Goal: Task Accomplishment & Management: Manage account settings

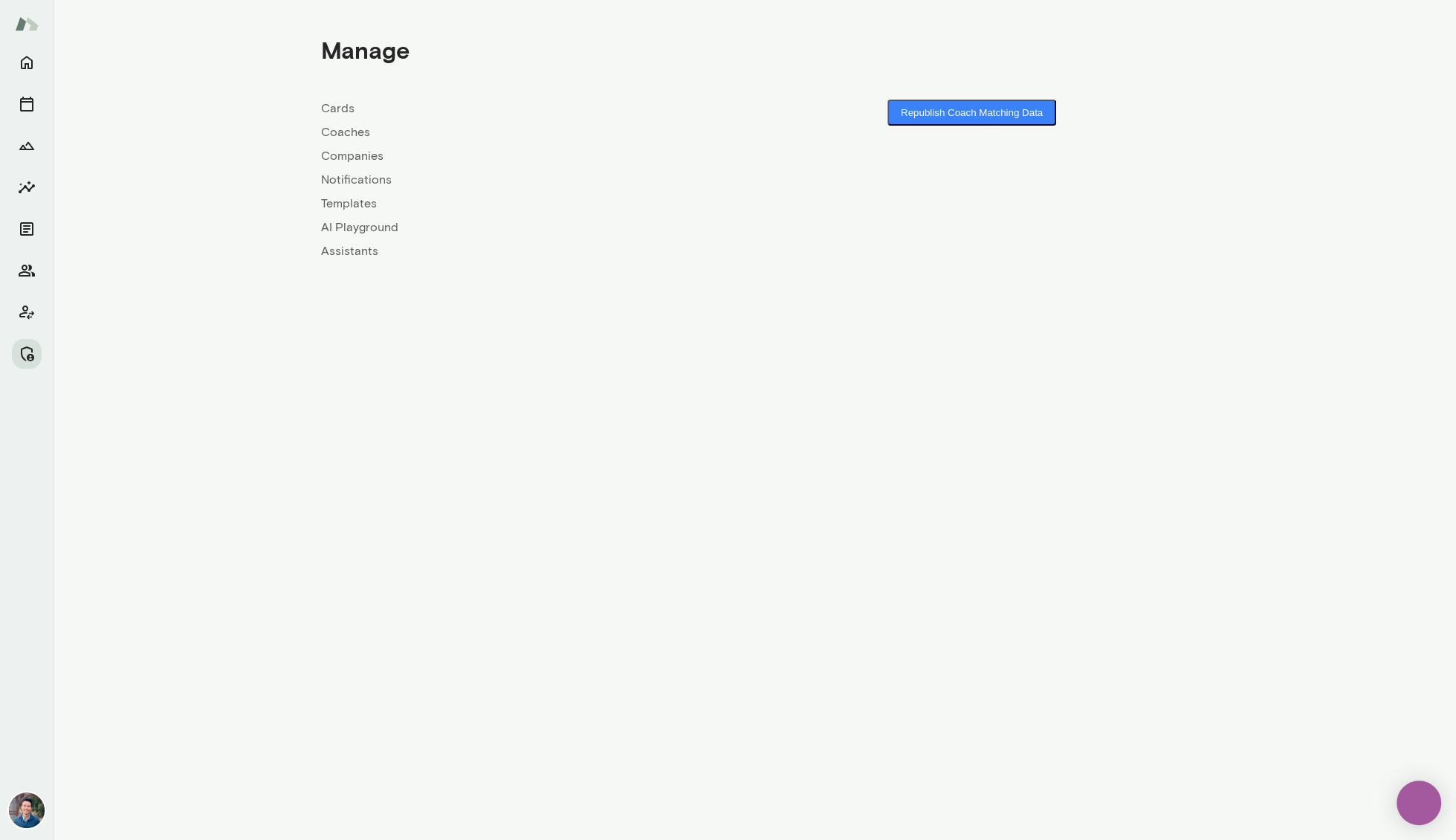
click at [349, 131] on link "Coaches" at bounding box center [538, 132] width 434 height 18
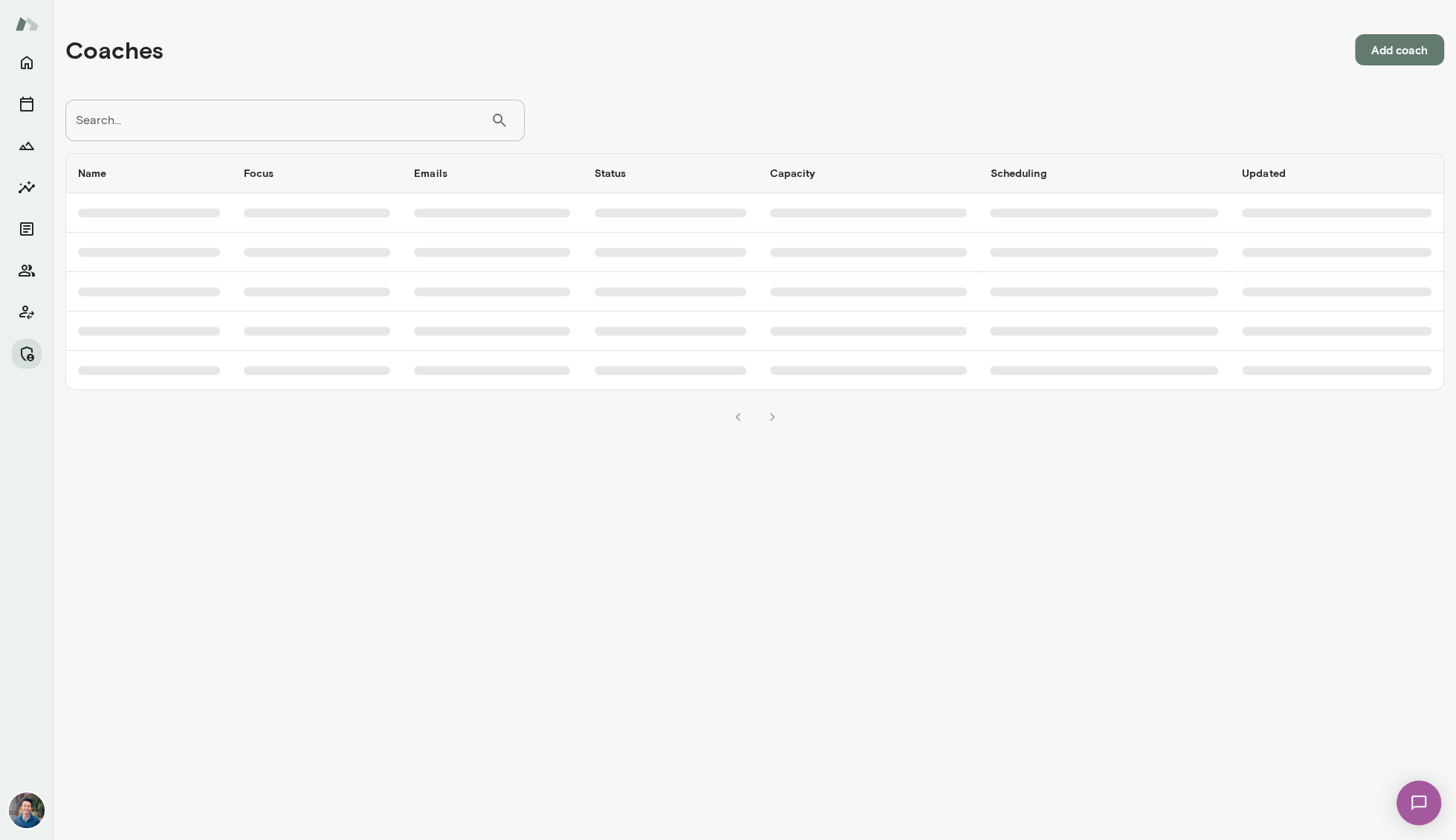
click at [268, 128] on input "Search..." at bounding box center [278, 120] width 425 height 41
paste input "**********"
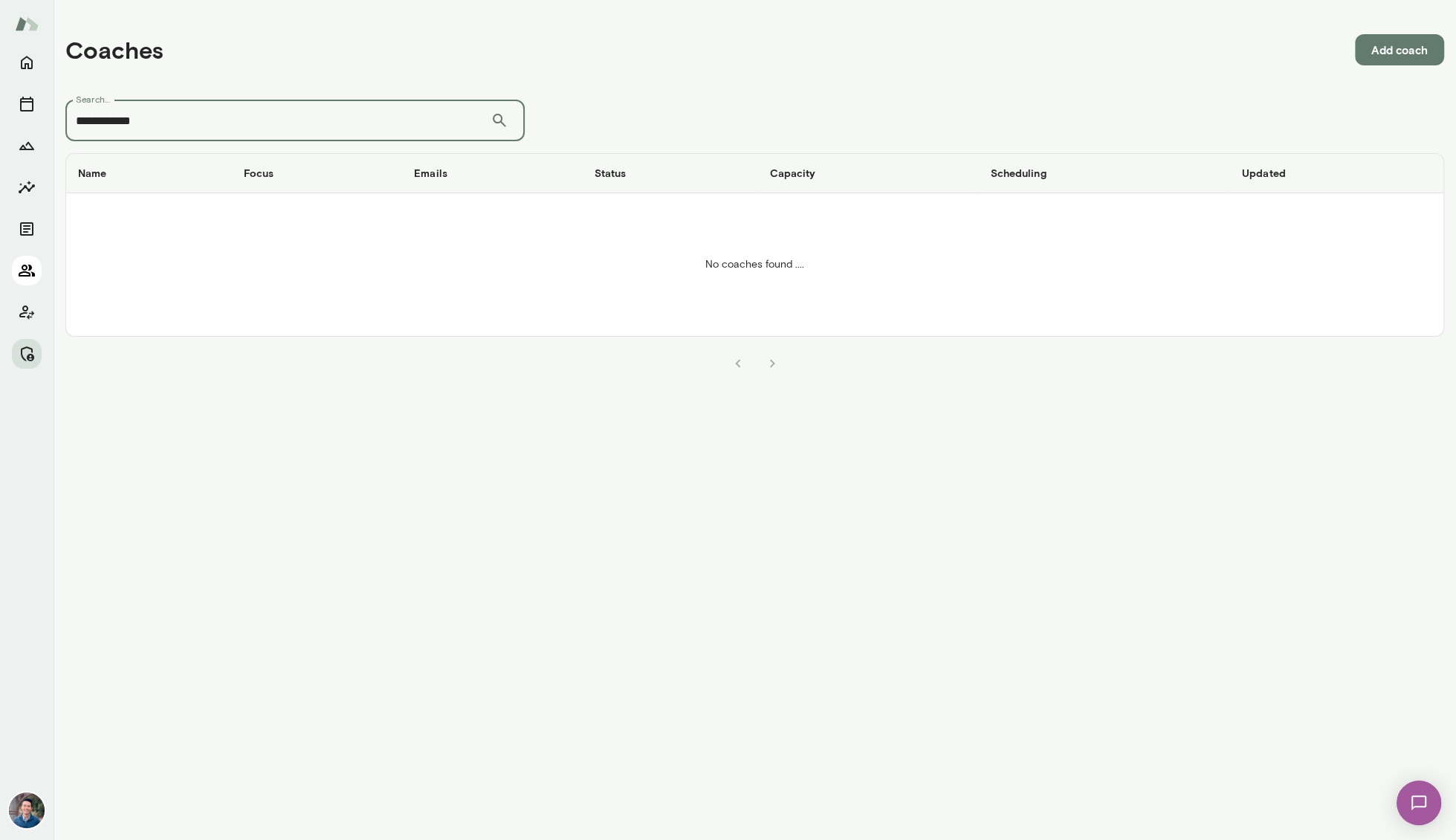
type input "**********"
click at [23, 277] on icon "Members" at bounding box center [26, 271] width 18 height 18
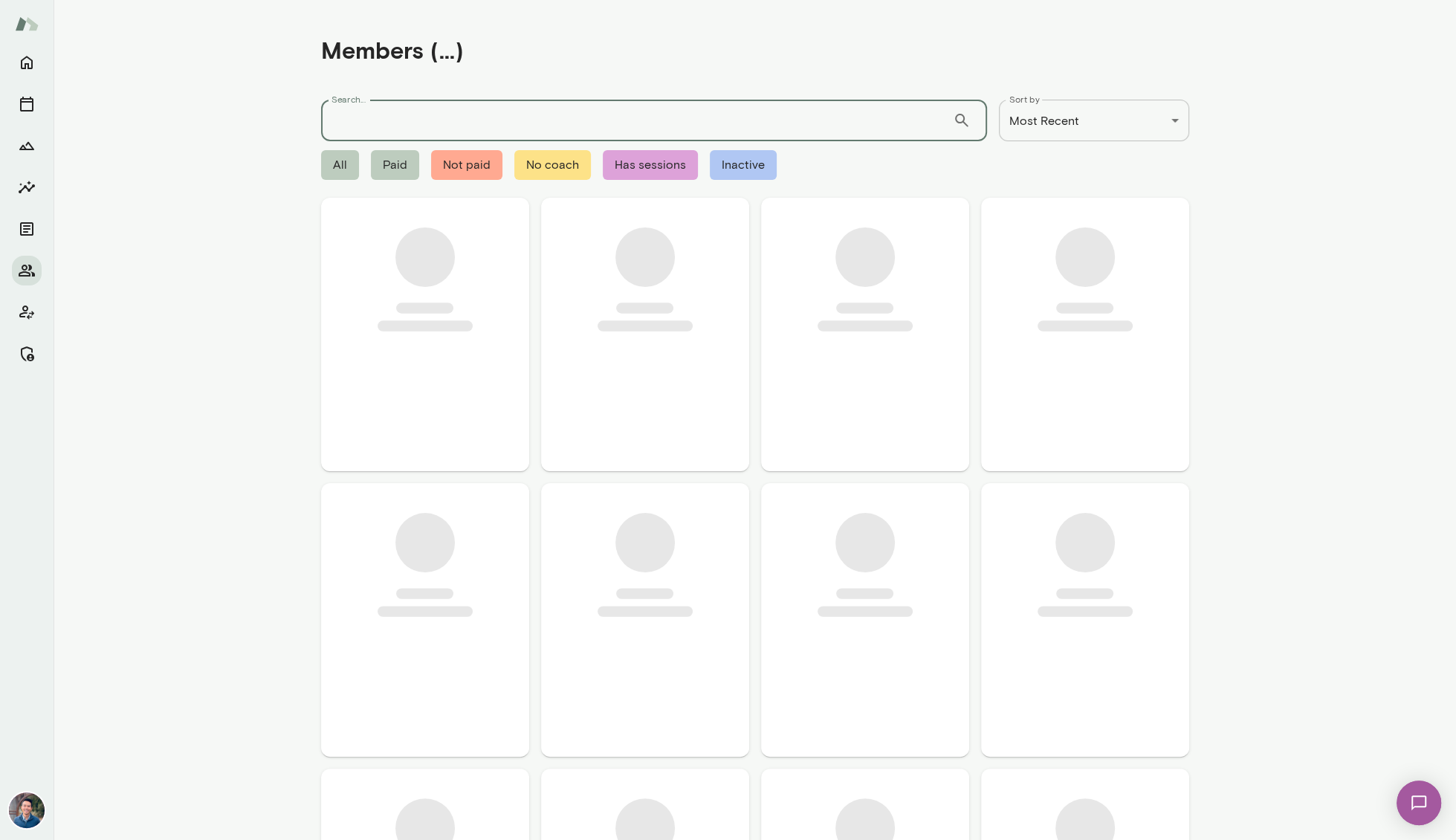
click at [338, 115] on input "Search..." at bounding box center [637, 120] width 632 height 41
paste input "**********"
type input "**********"
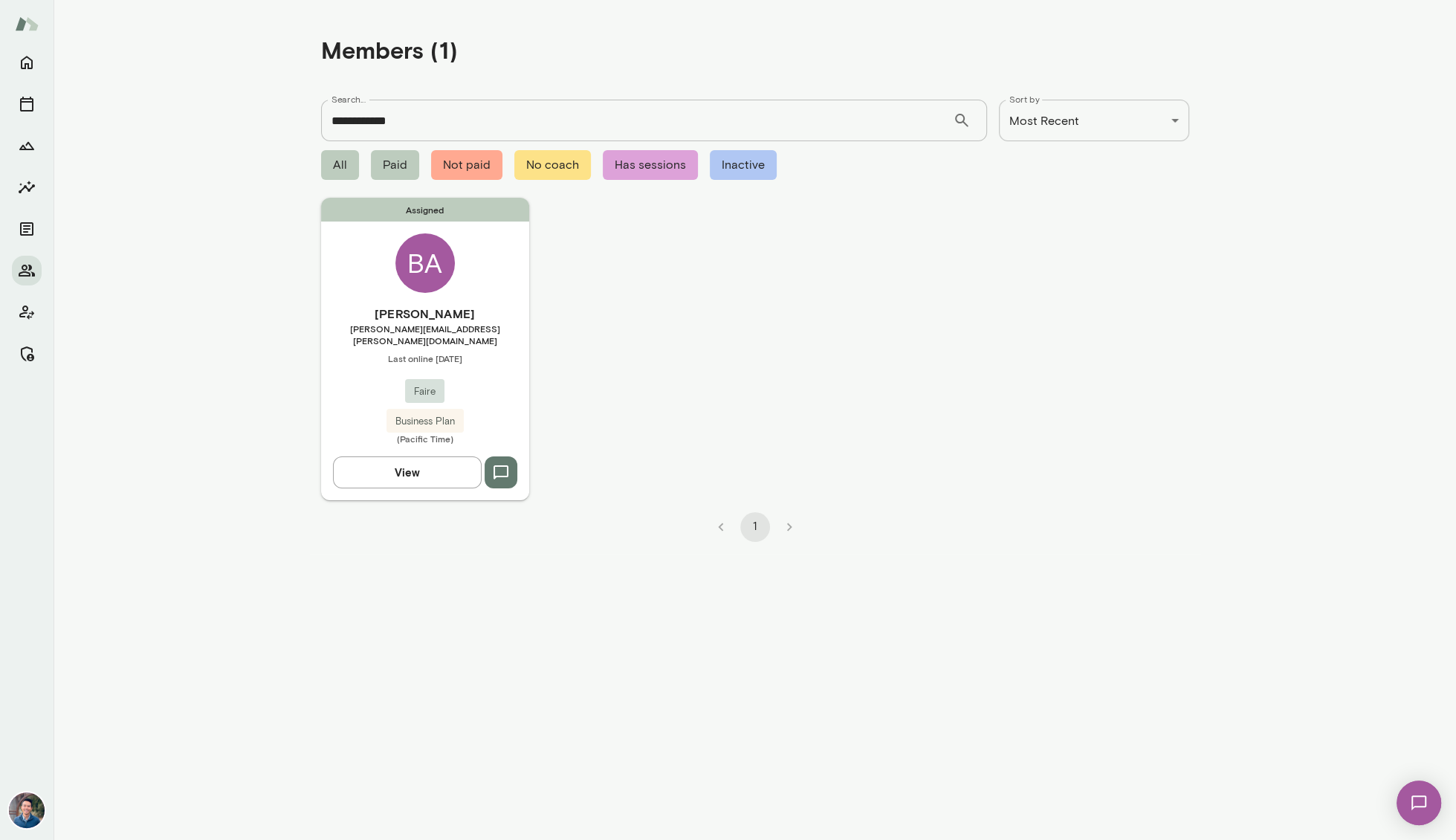
click at [421, 314] on h6 "[PERSON_NAME]" at bounding box center [425, 314] width 208 height 18
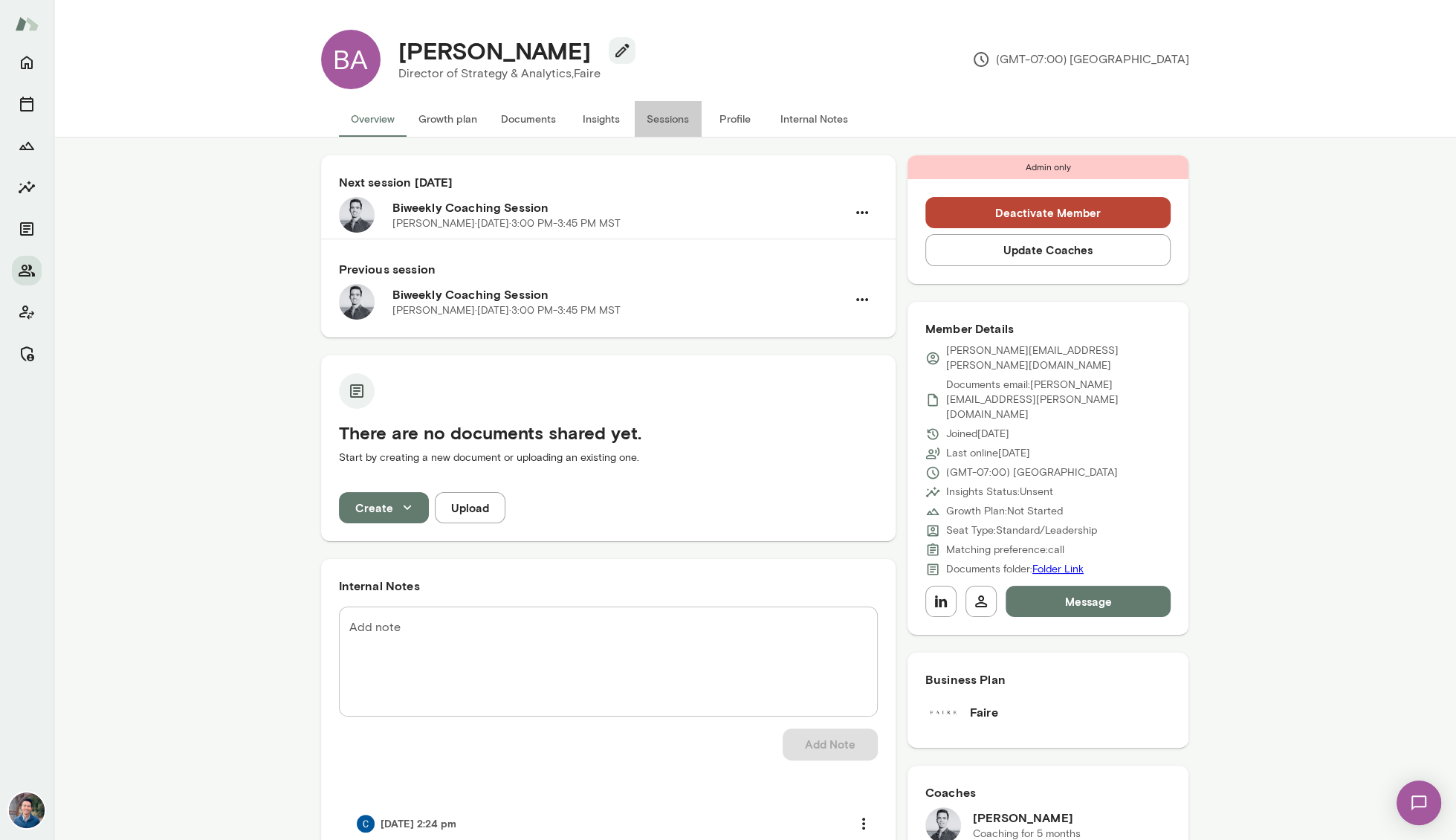
click at [674, 124] on button "Sessions" at bounding box center [668, 119] width 67 height 35
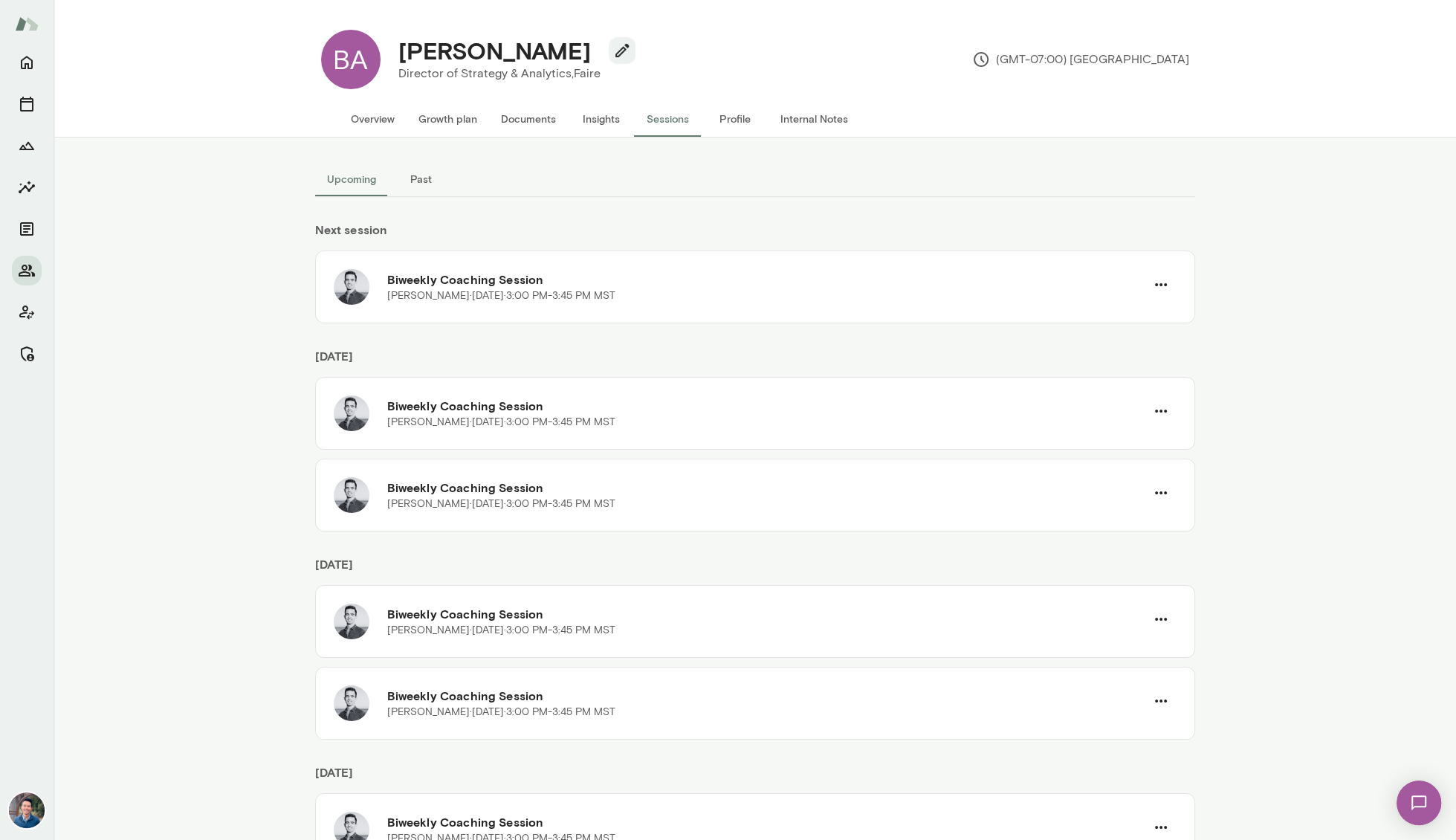
click at [375, 128] on button "Overview" at bounding box center [372, 119] width 68 height 35
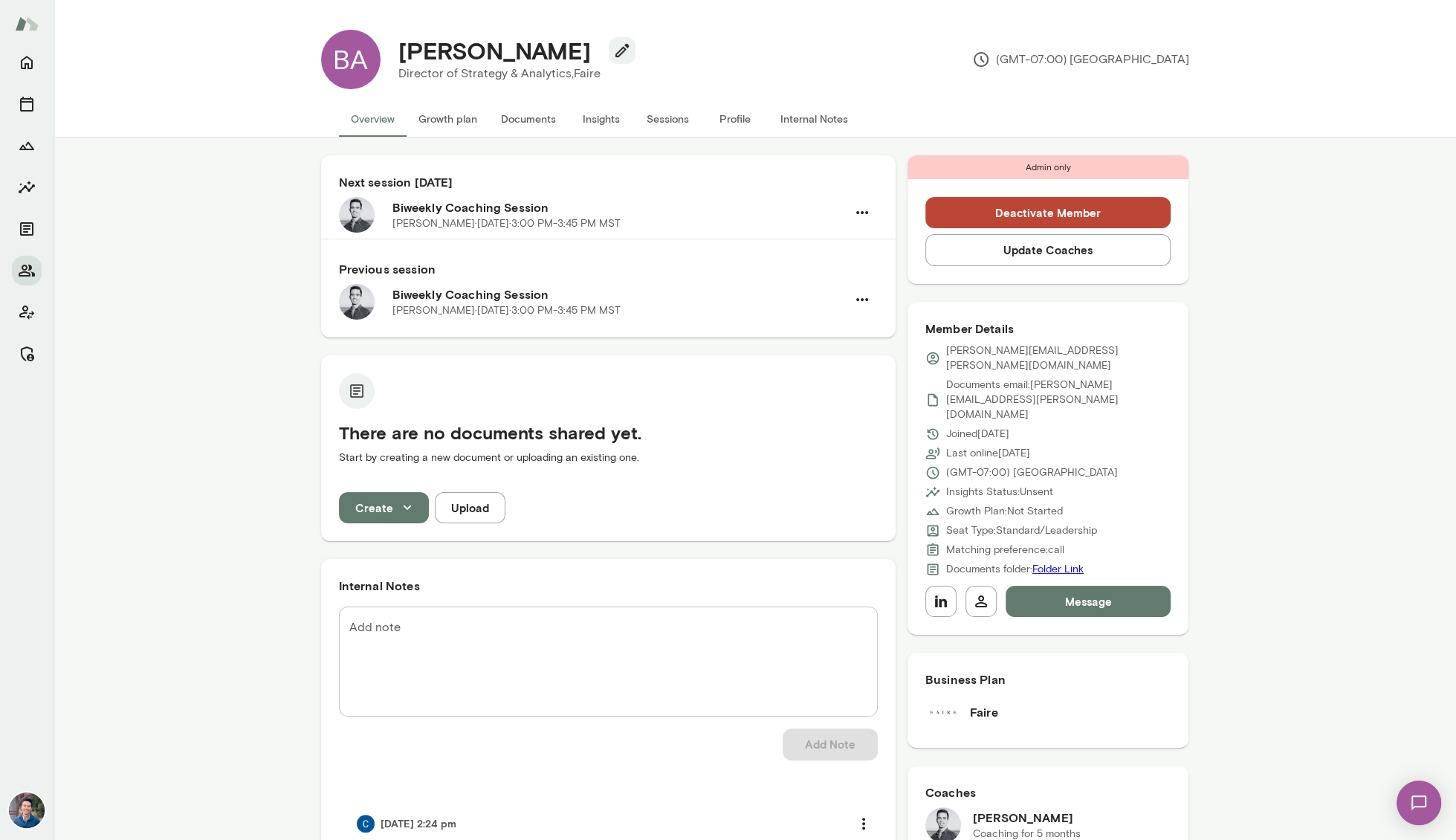
click at [356, 216] on img at bounding box center [356, 215] width 35 height 35
click at [351, 295] on img at bounding box center [356, 301] width 35 height 35
click at [676, 118] on button "Sessions" at bounding box center [668, 119] width 67 height 35
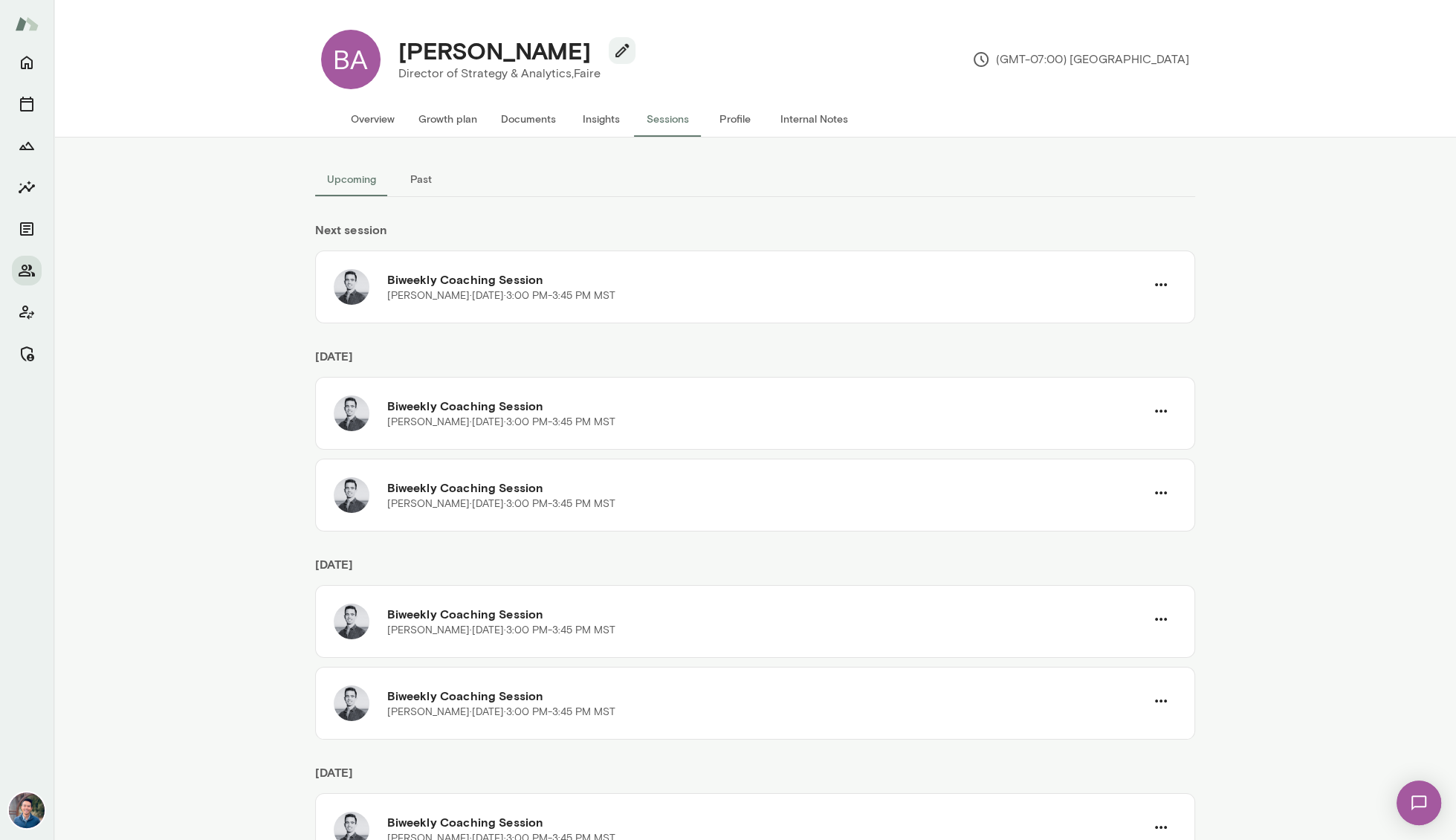
click at [426, 191] on button "Past" at bounding box center [421, 179] width 67 height 35
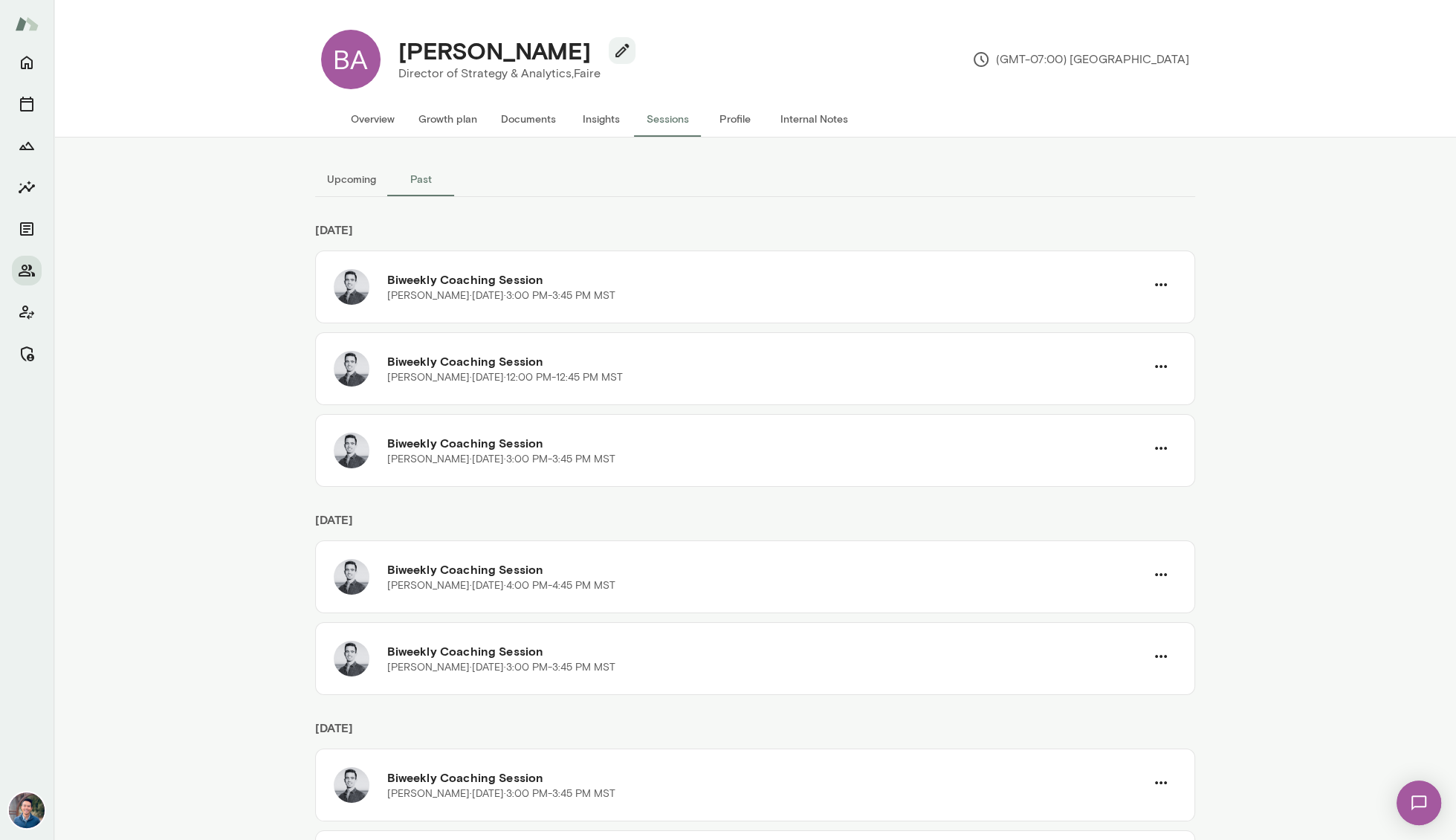
click at [362, 173] on button "Upcoming" at bounding box center [351, 179] width 73 height 35
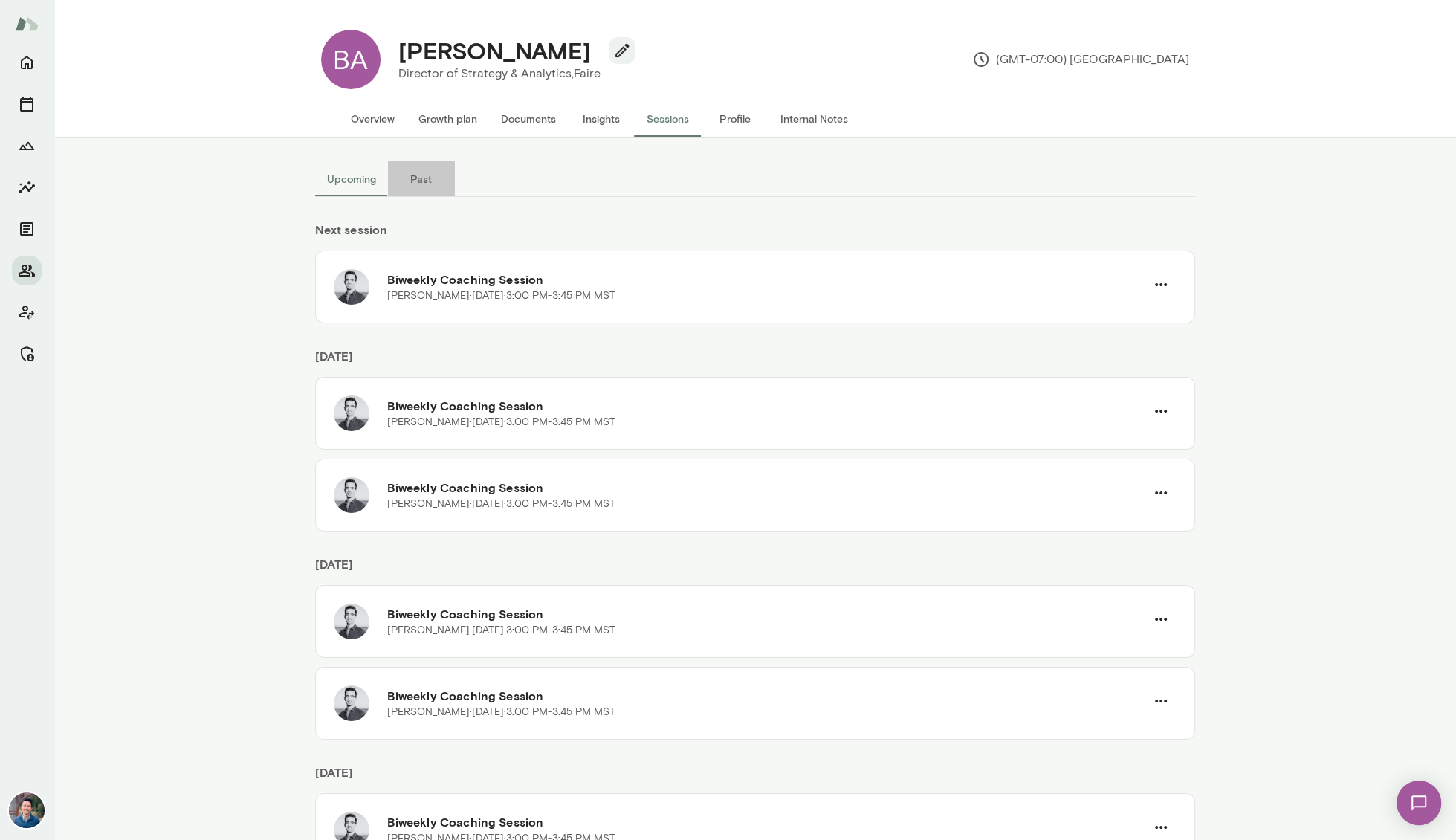
click at [399, 177] on button "Past" at bounding box center [421, 179] width 67 height 35
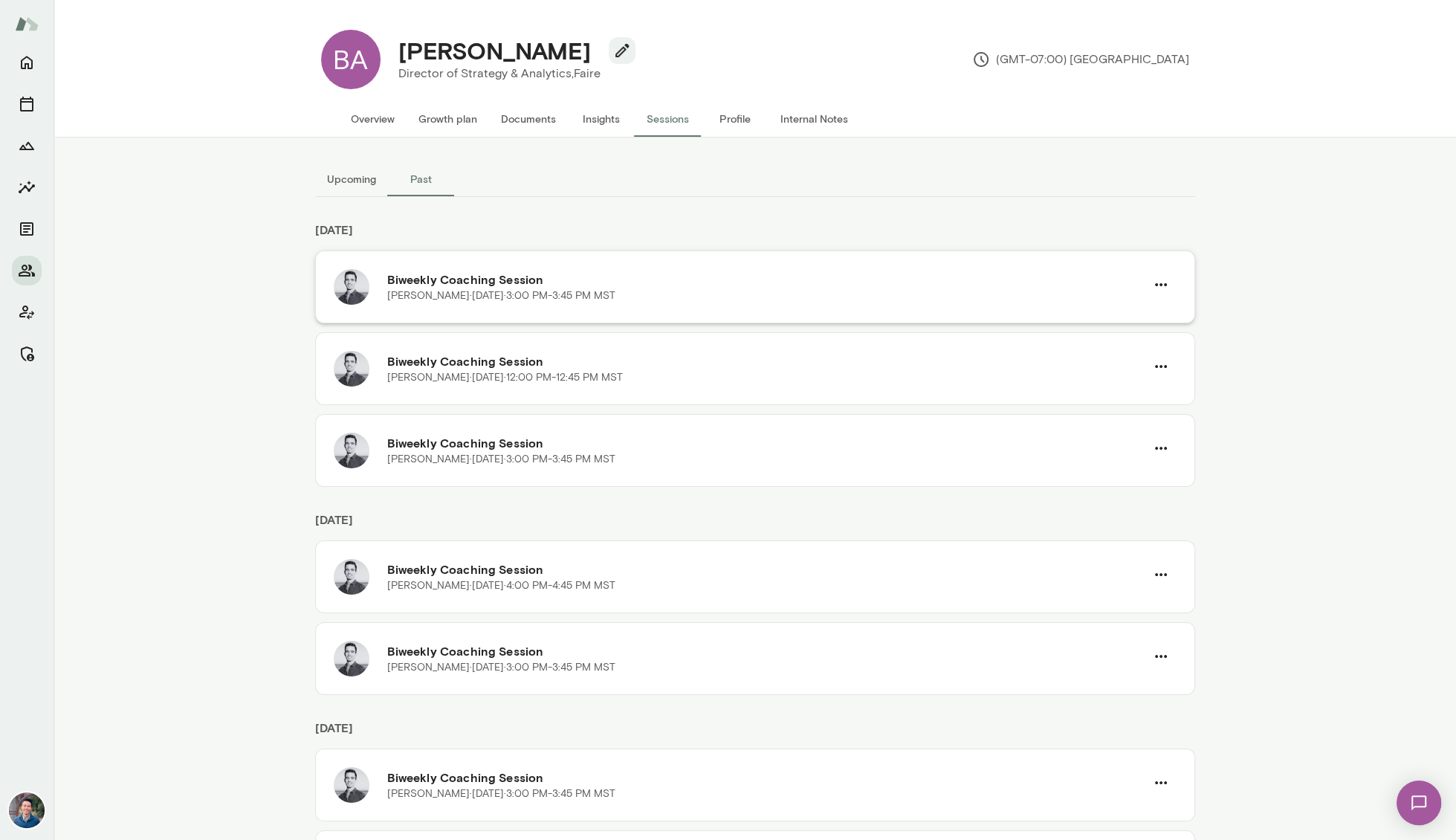
click at [355, 292] on img at bounding box center [351, 287] width 35 height 35
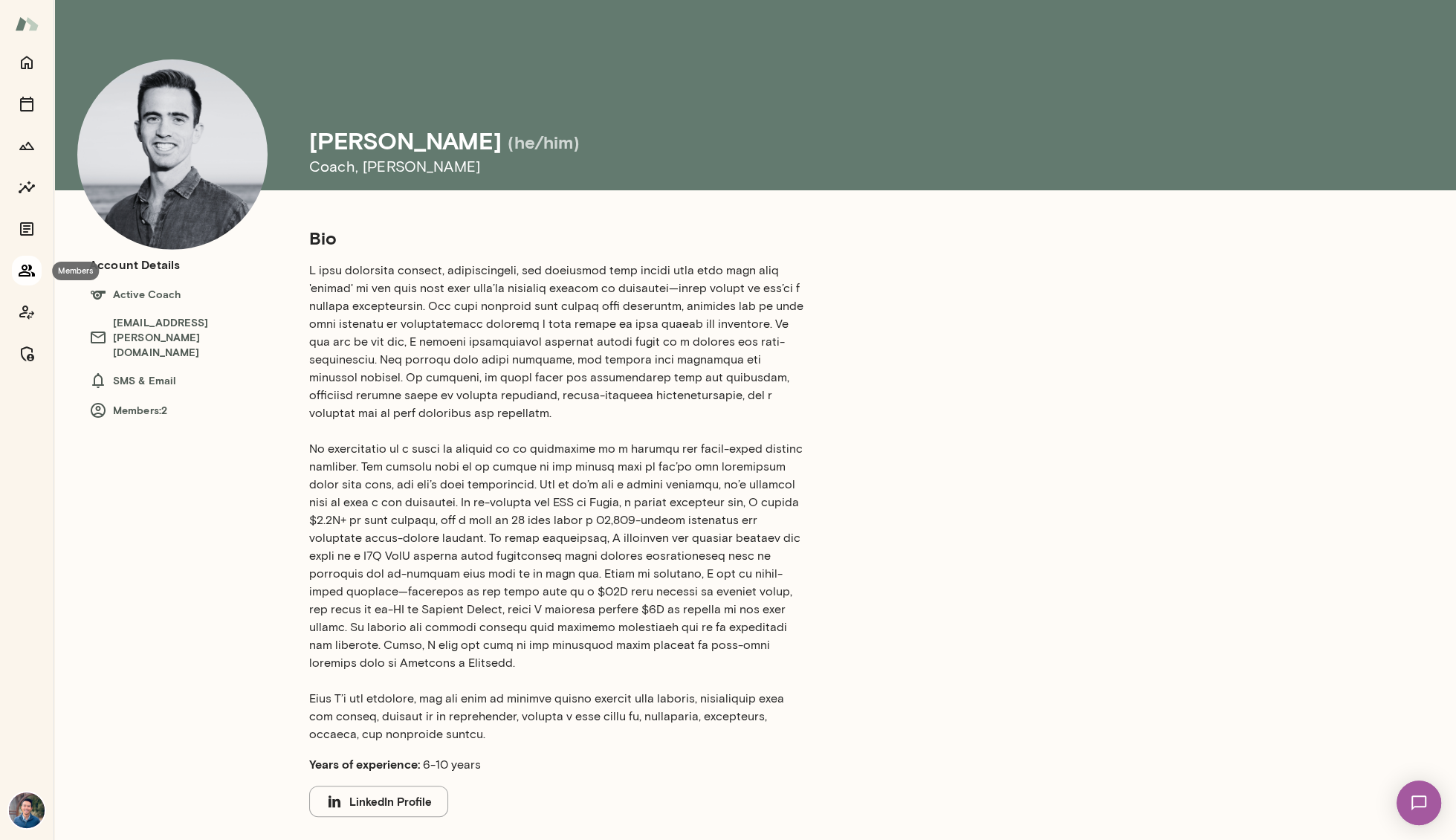
click at [26, 274] on icon "Members" at bounding box center [26, 271] width 18 height 18
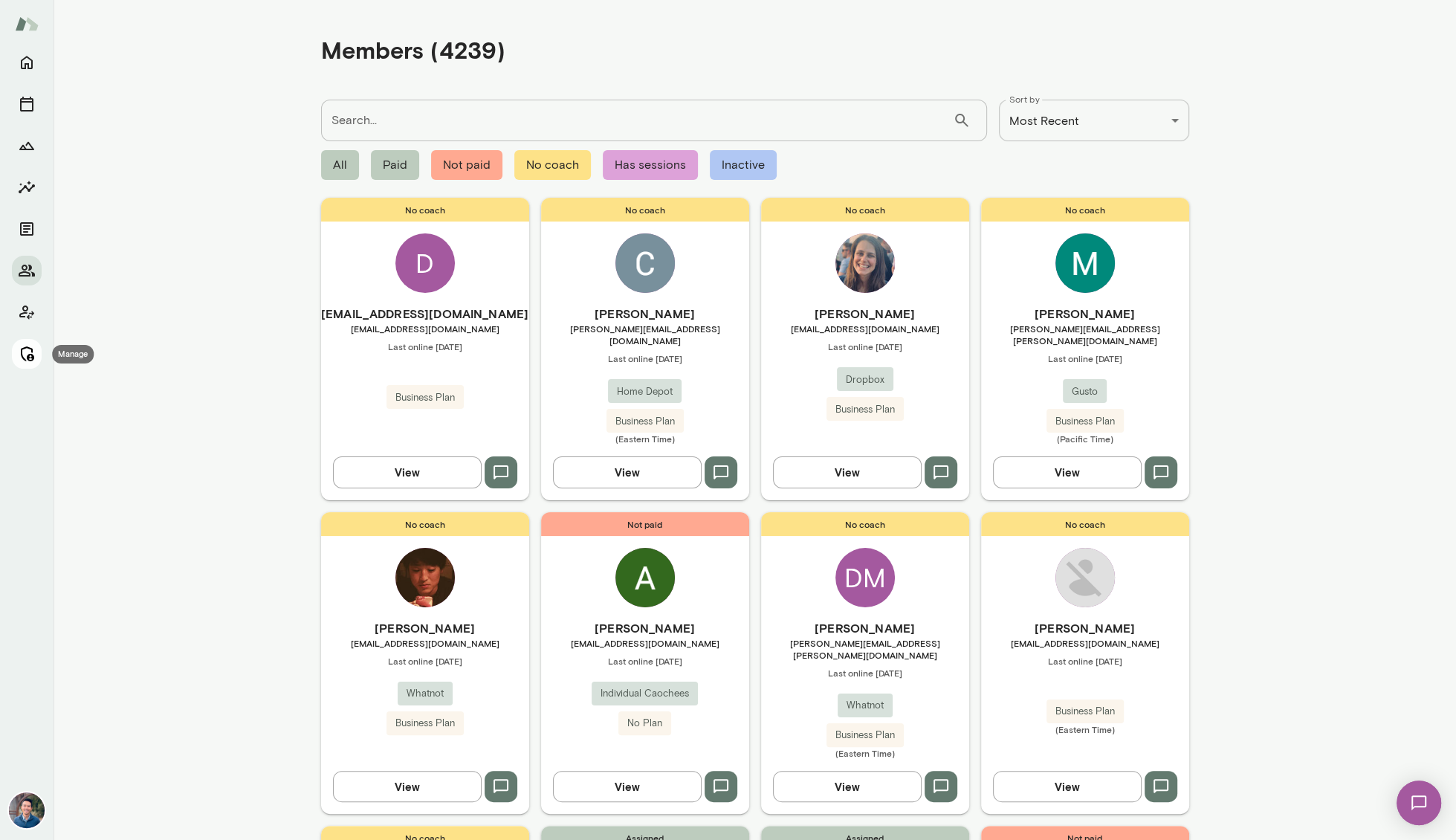
click at [28, 347] on icon "Manage" at bounding box center [27, 353] width 14 height 15
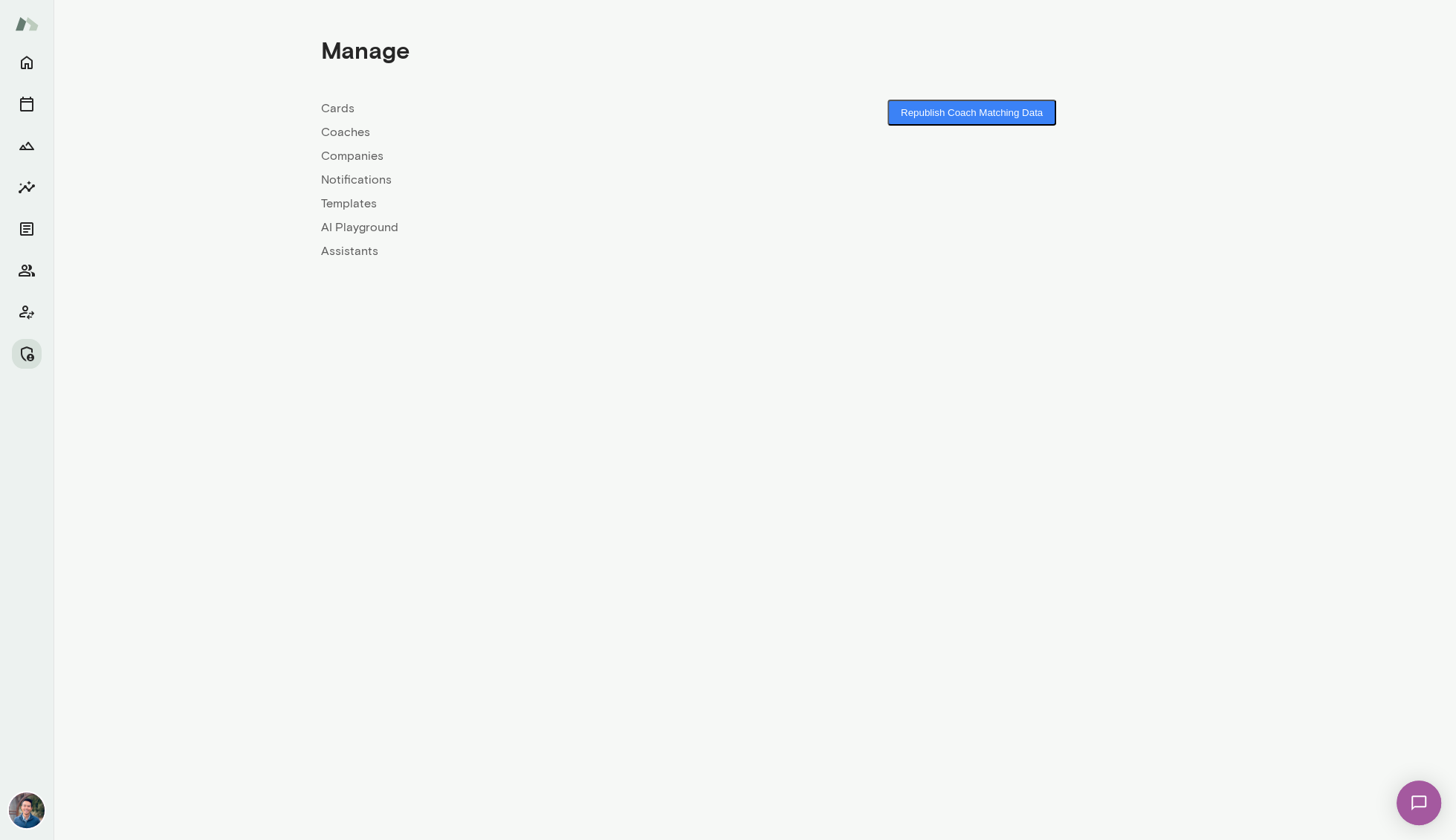
click at [347, 128] on link "Coaches" at bounding box center [538, 132] width 434 height 18
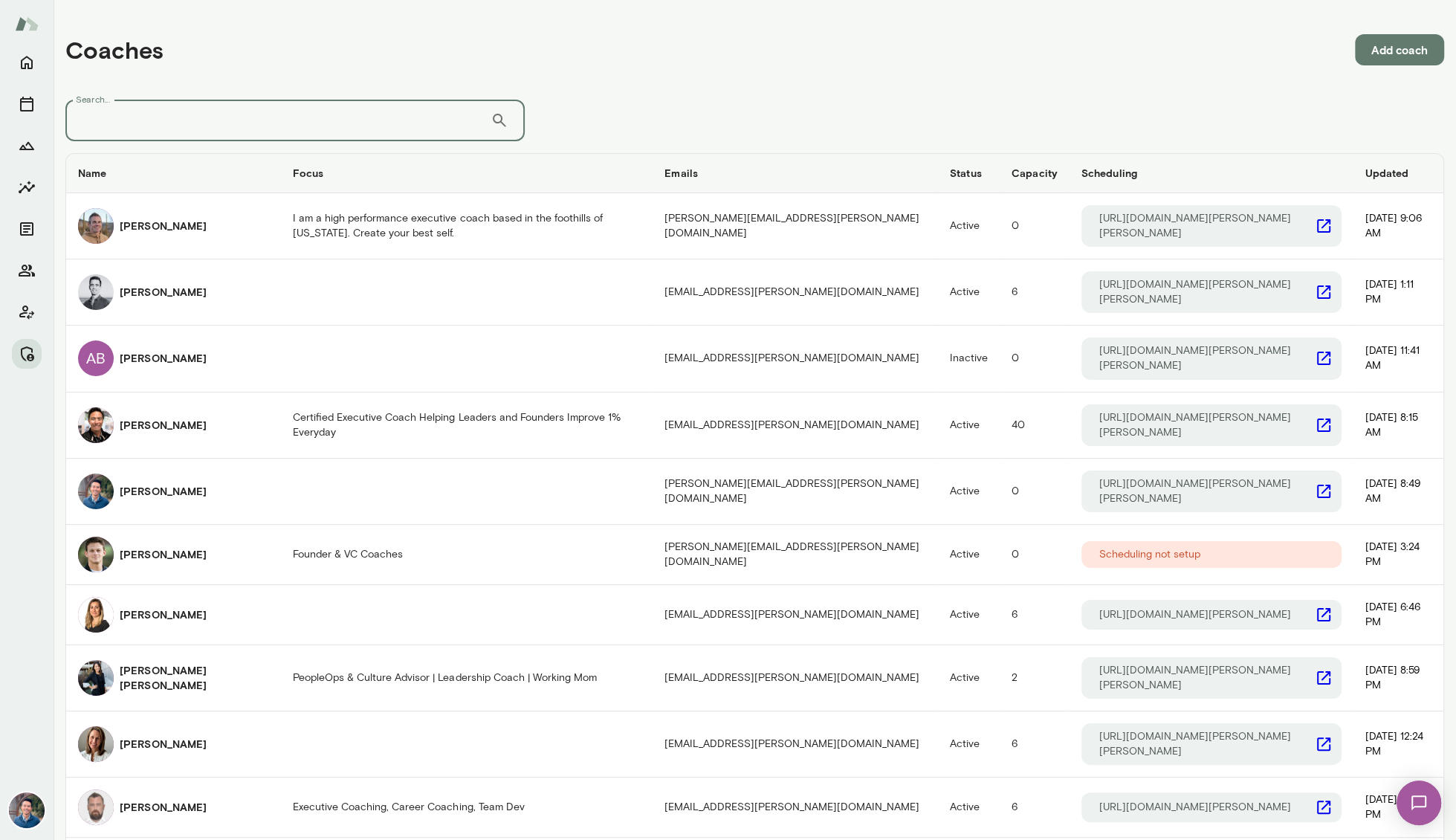
click at [322, 118] on input "Search..." at bounding box center [278, 120] width 425 height 41
type input "****"
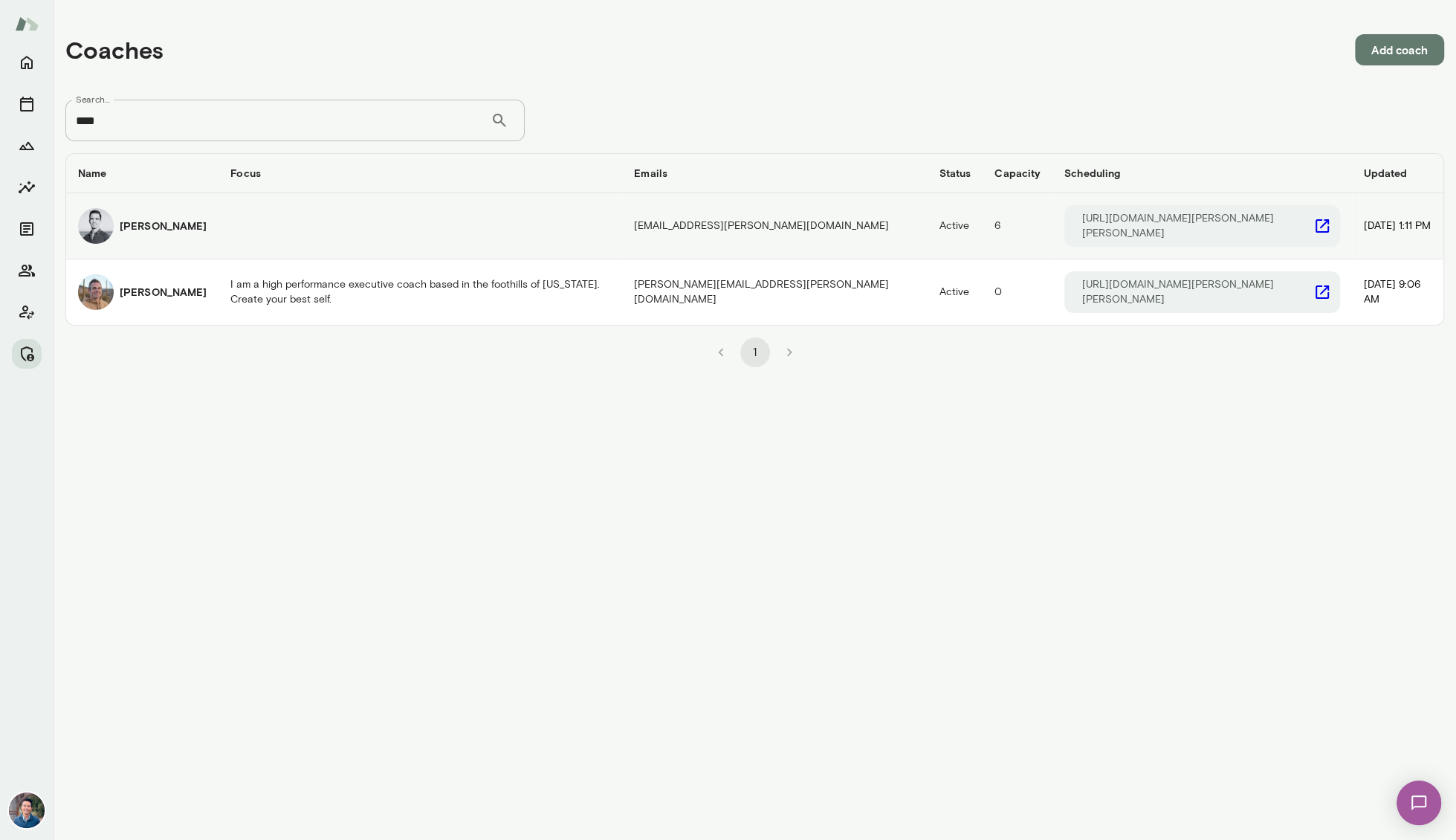
click at [151, 222] on h6 "[PERSON_NAME]" at bounding box center [163, 226] width 87 height 15
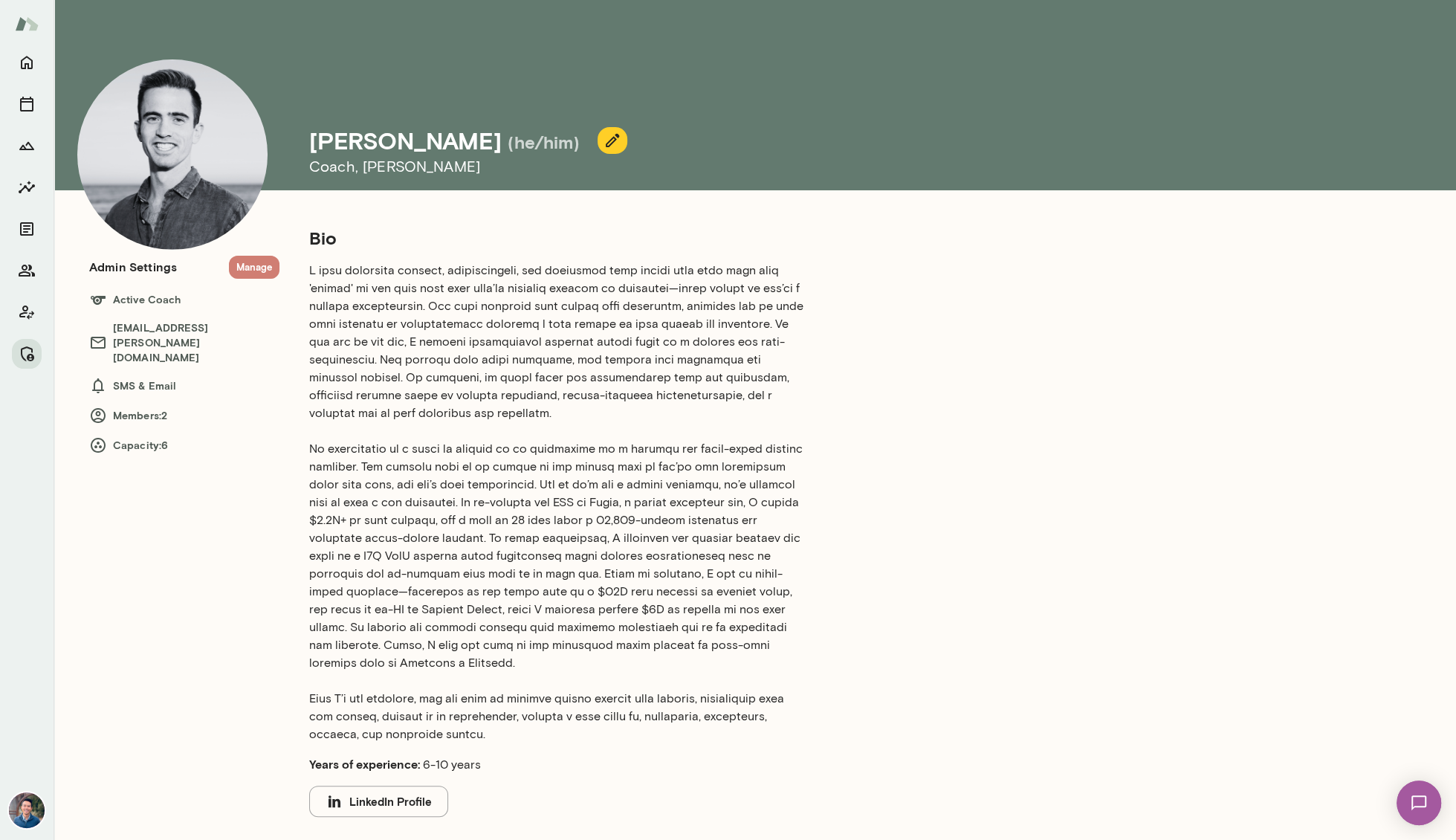
click at [260, 268] on button "Manage" at bounding box center [254, 267] width 51 height 23
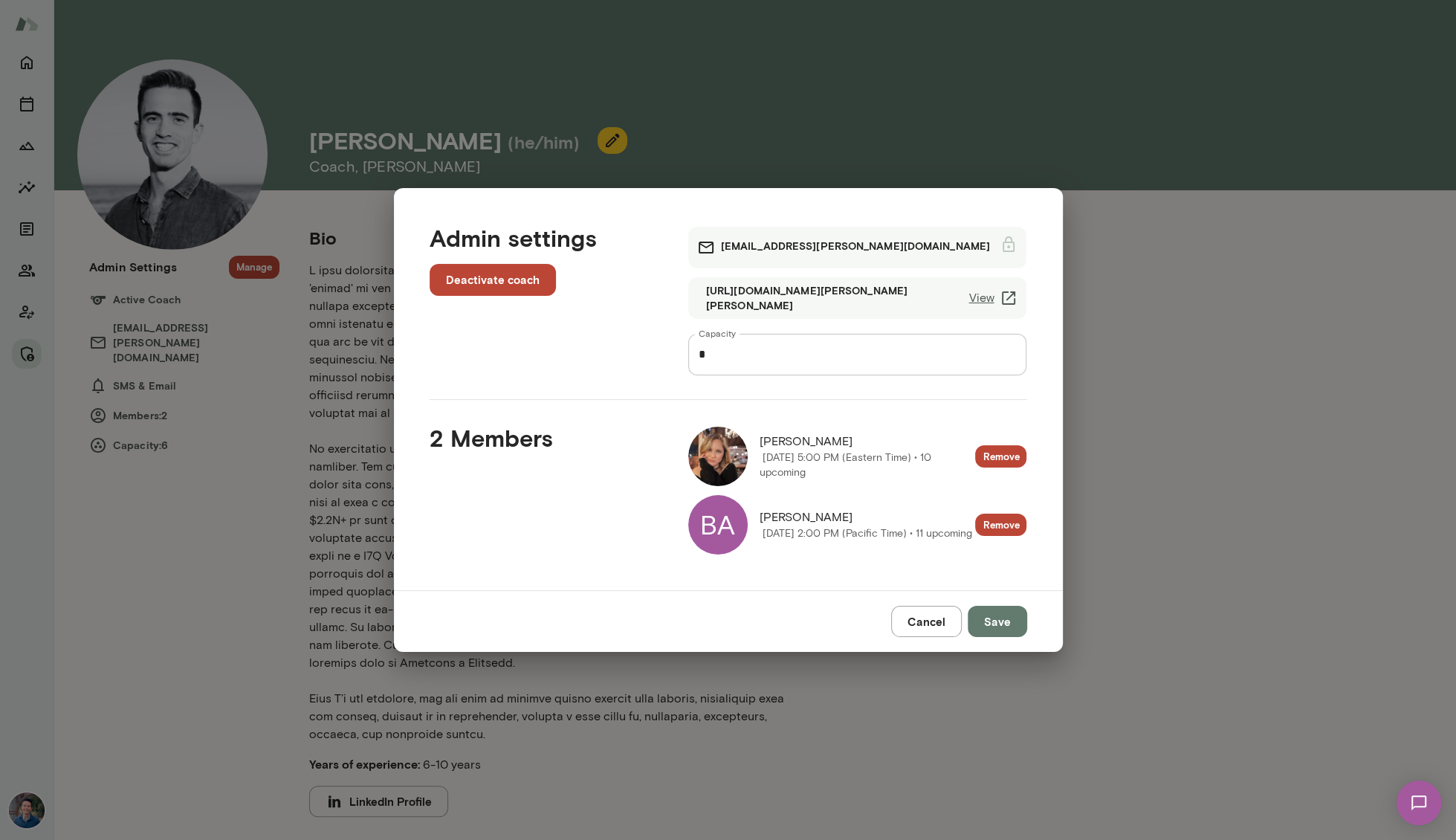
click at [916, 622] on button "Cancel" at bounding box center [926, 621] width 71 height 31
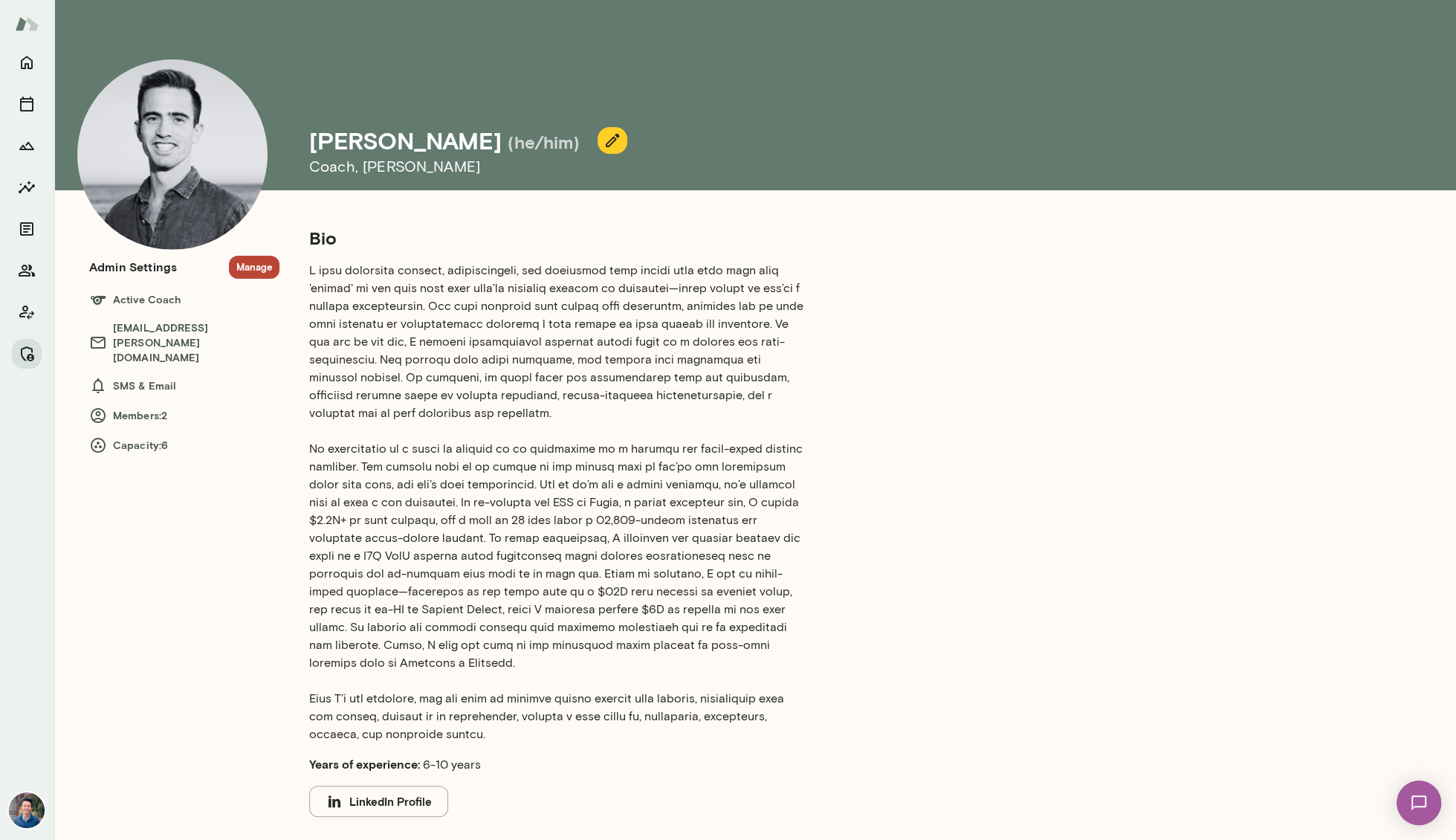
click at [148, 406] on h6 "Members: 2" at bounding box center [184, 415] width 190 height 18
click at [252, 264] on button "Manage" at bounding box center [254, 267] width 51 height 23
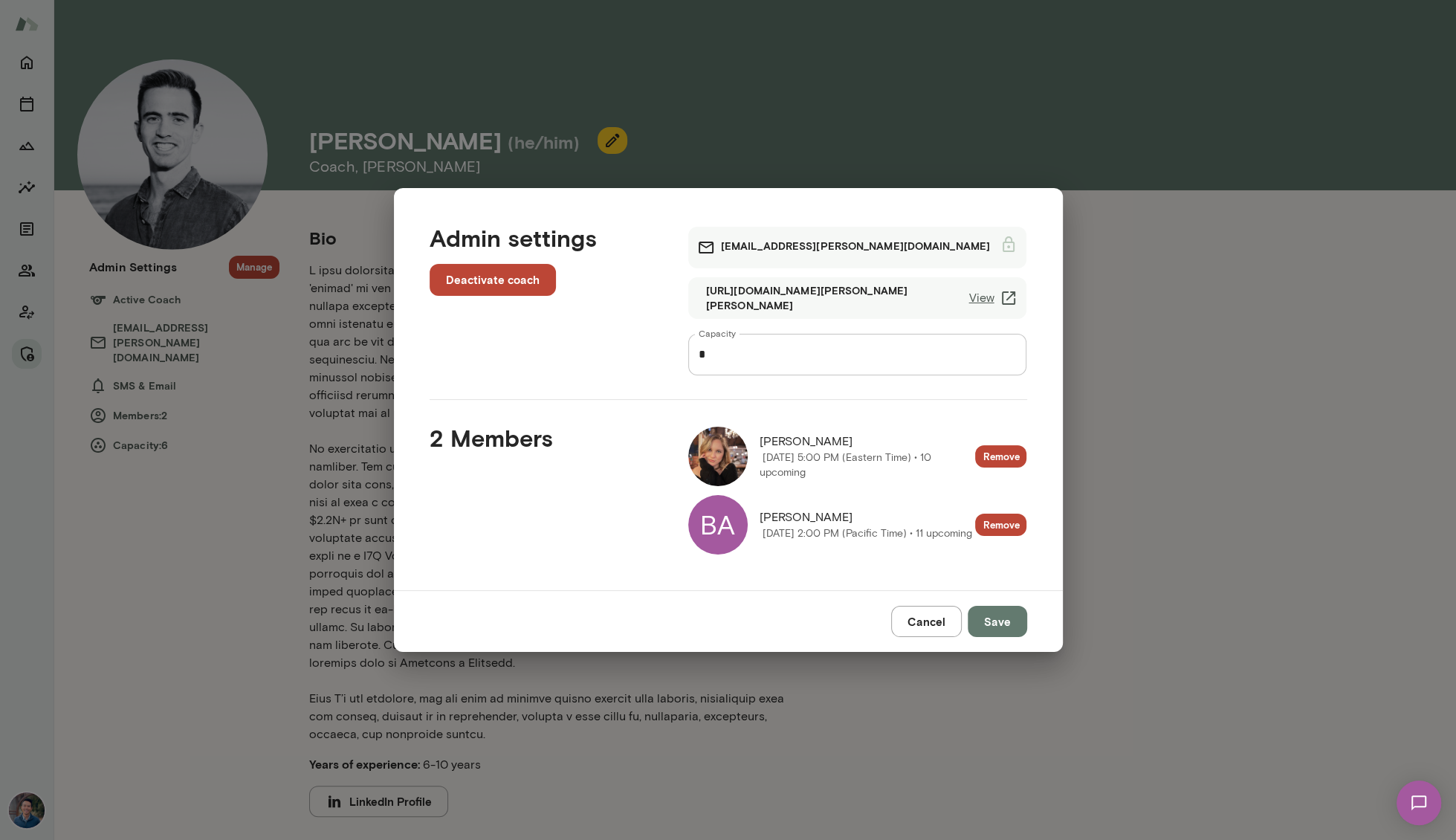
click at [771, 508] on span "[PERSON_NAME]" at bounding box center [865, 517] width 213 height 18
click at [706, 519] on div "BA" at bounding box center [717, 524] width 60 height 60
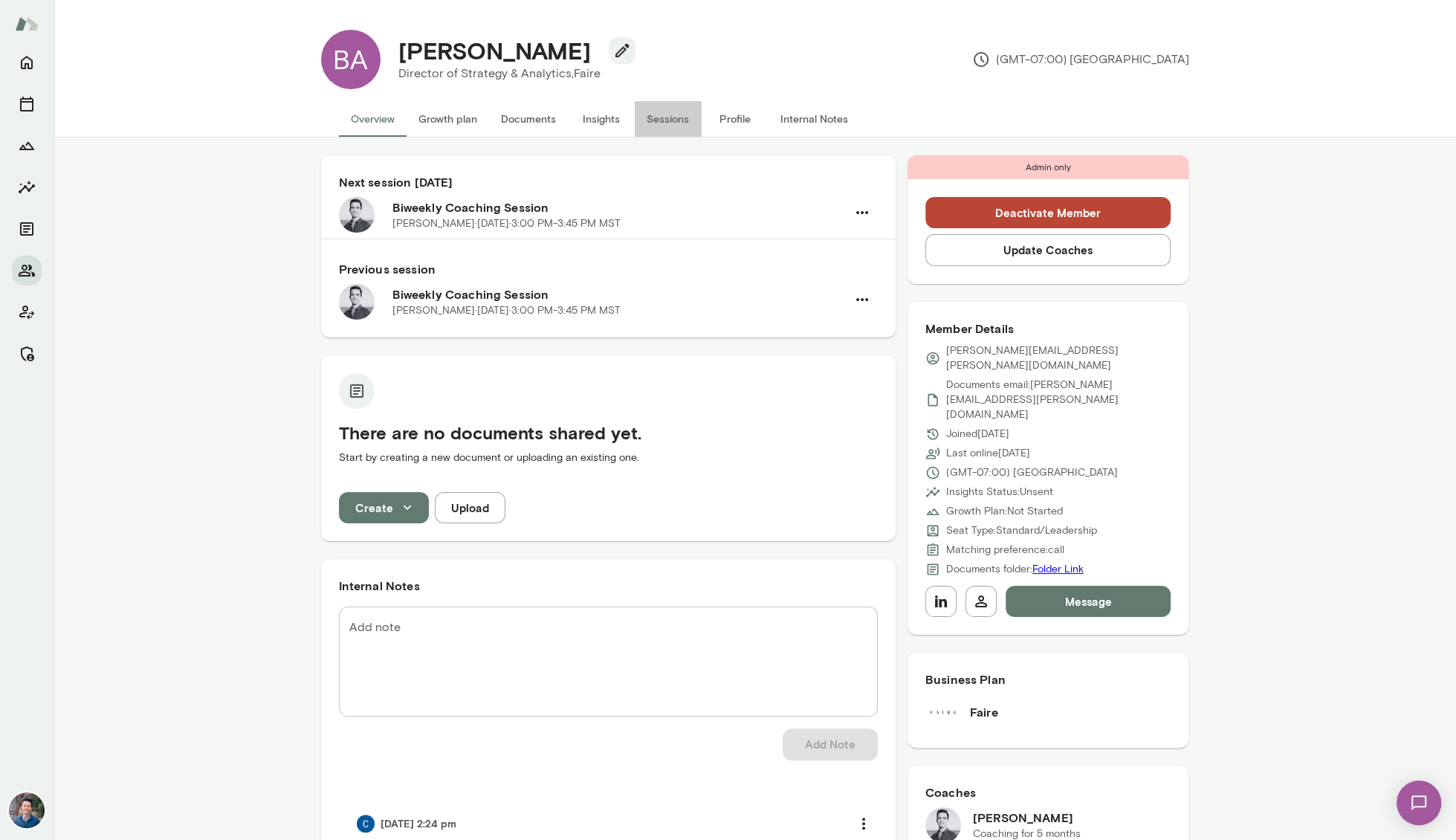
click at [670, 118] on button "Sessions" at bounding box center [668, 119] width 67 height 35
